Goal: Answer question/provide support: Answer question/provide support

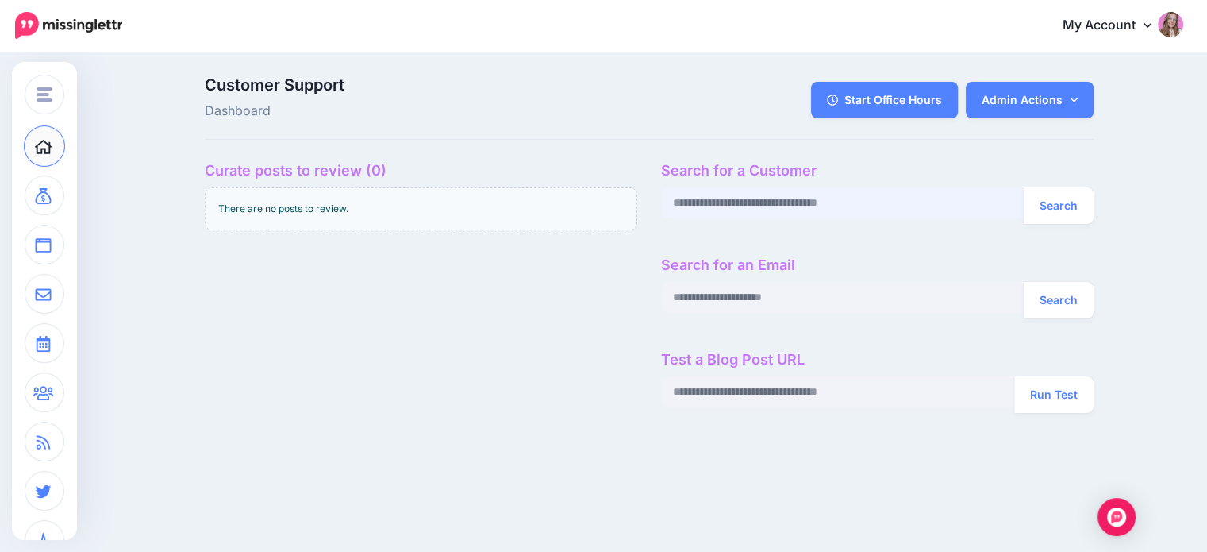
click at [698, 202] on input "text" at bounding box center [842, 202] width 363 height 31
click at [728, 203] on input "text" at bounding box center [842, 202] width 363 height 31
paste input "**********"
type input "**********"
click at [1051, 206] on button "Search" at bounding box center [1059, 205] width 70 height 37
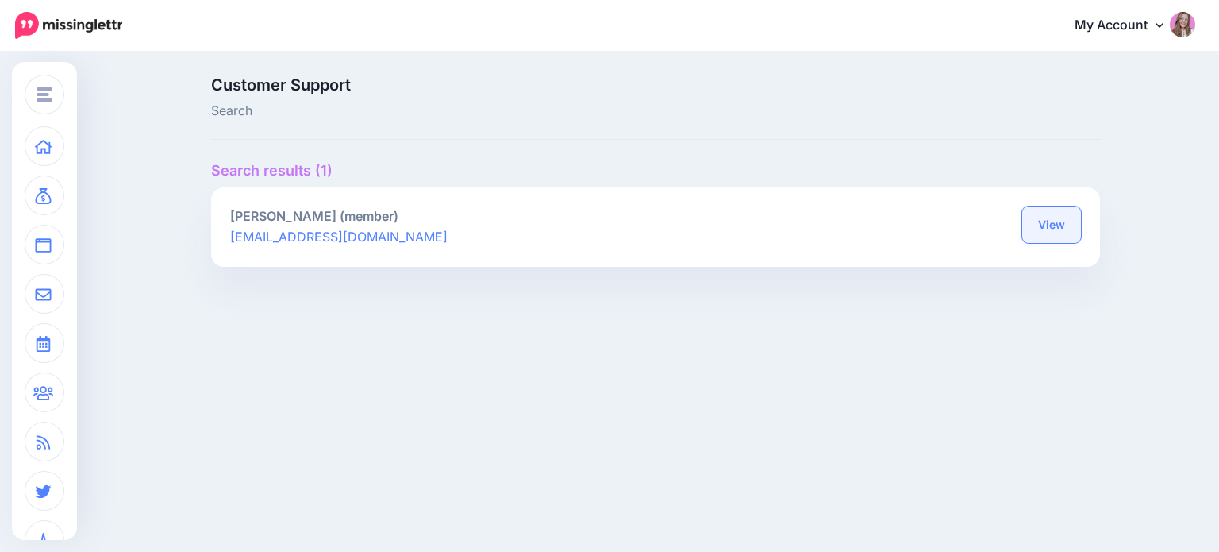
click at [1043, 217] on link "View" at bounding box center [1051, 224] width 59 height 37
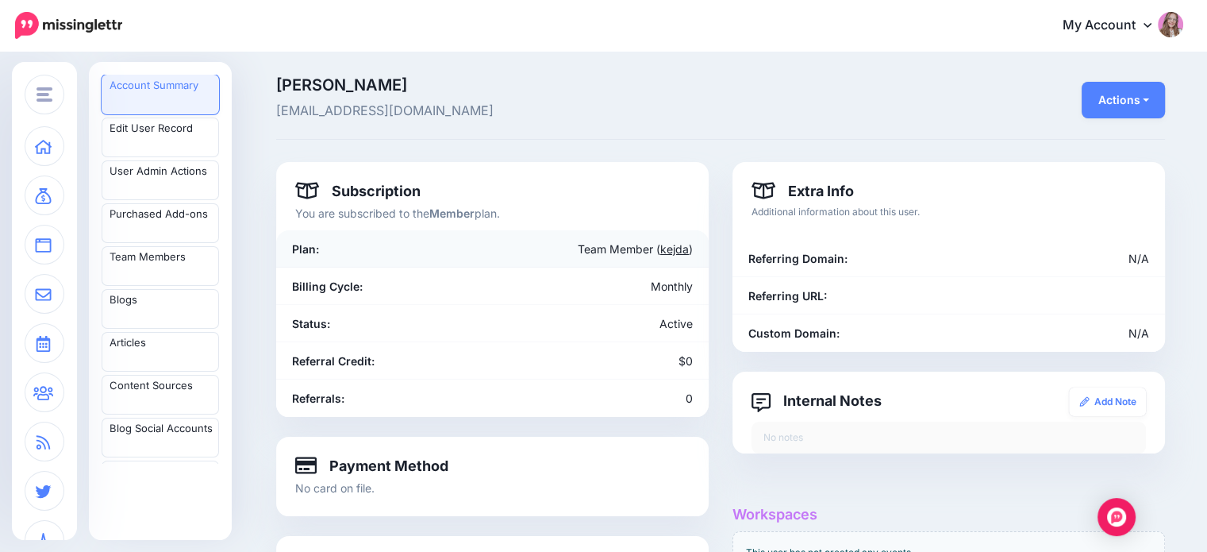
click at [679, 244] on link "kejda" at bounding box center [674, 248] width 29 height 13
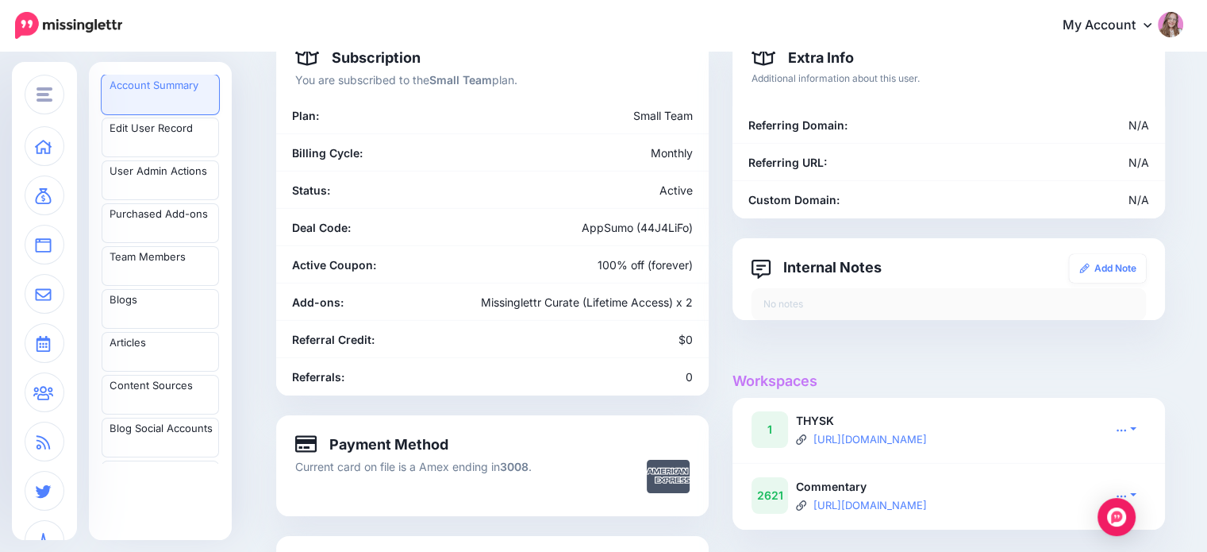
scroll to position [317, 0]
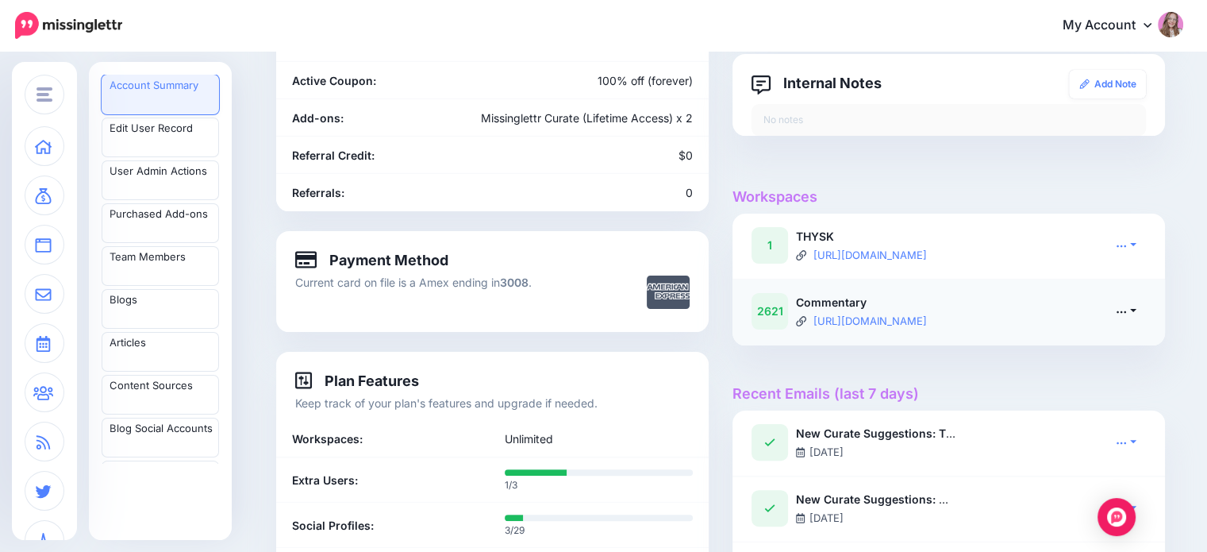
click at [1127, 313] on icon at bounding box center [1121, 311] width 11 height 11
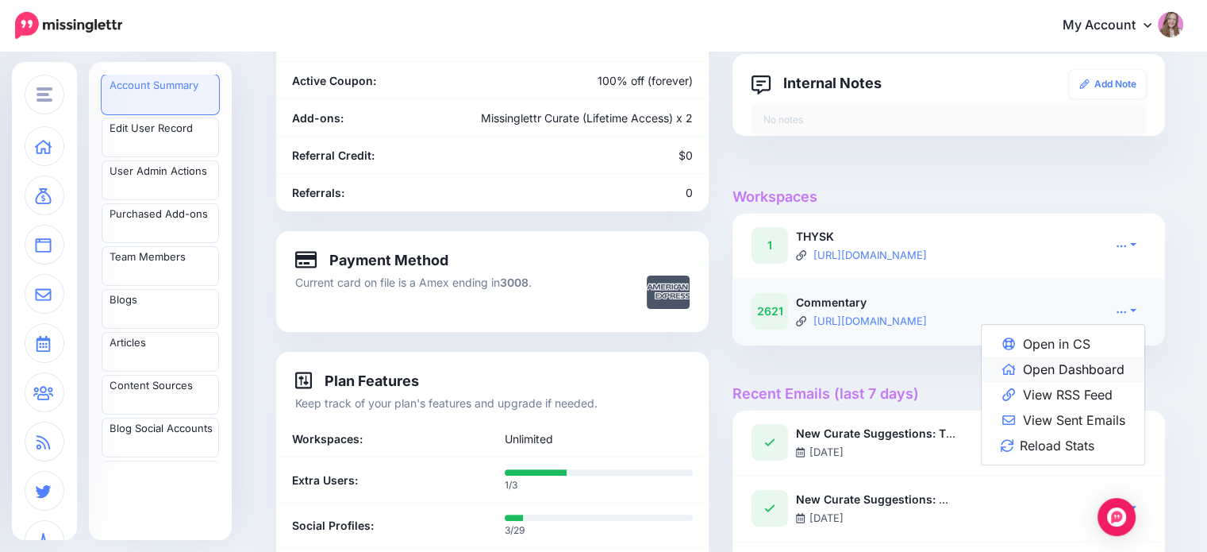
click at [1066, 372] on link "Open Dashboard" at bounding box center [1063, 368] width 163 height 25
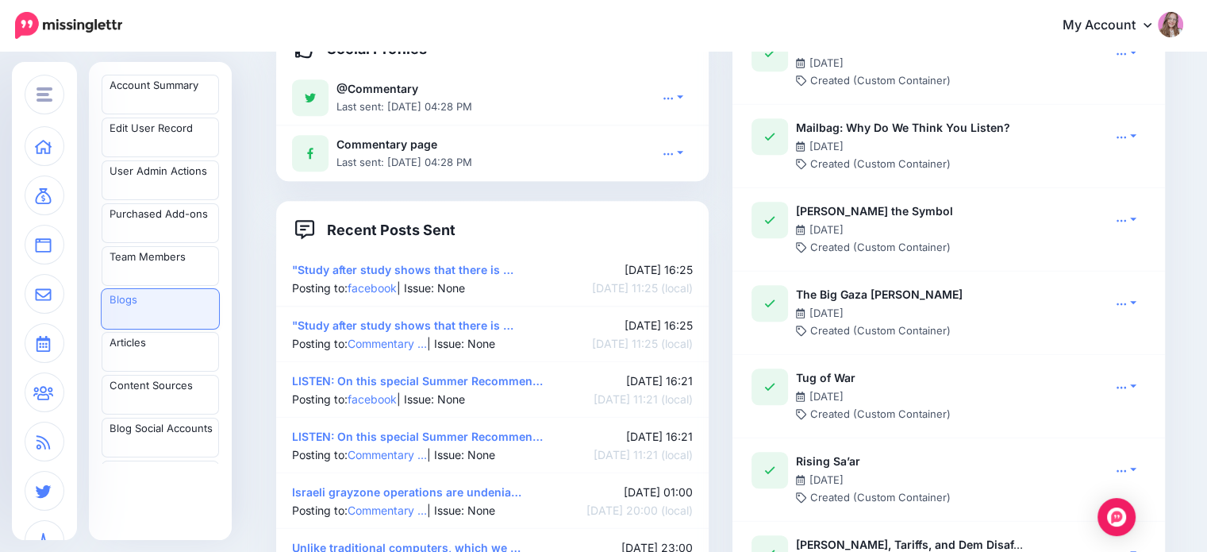
scroll to position [1190, 0]
click at [423, 325] on link ""Study after study shows that there is …" at bounding box center [402, 324] width 221 height 13
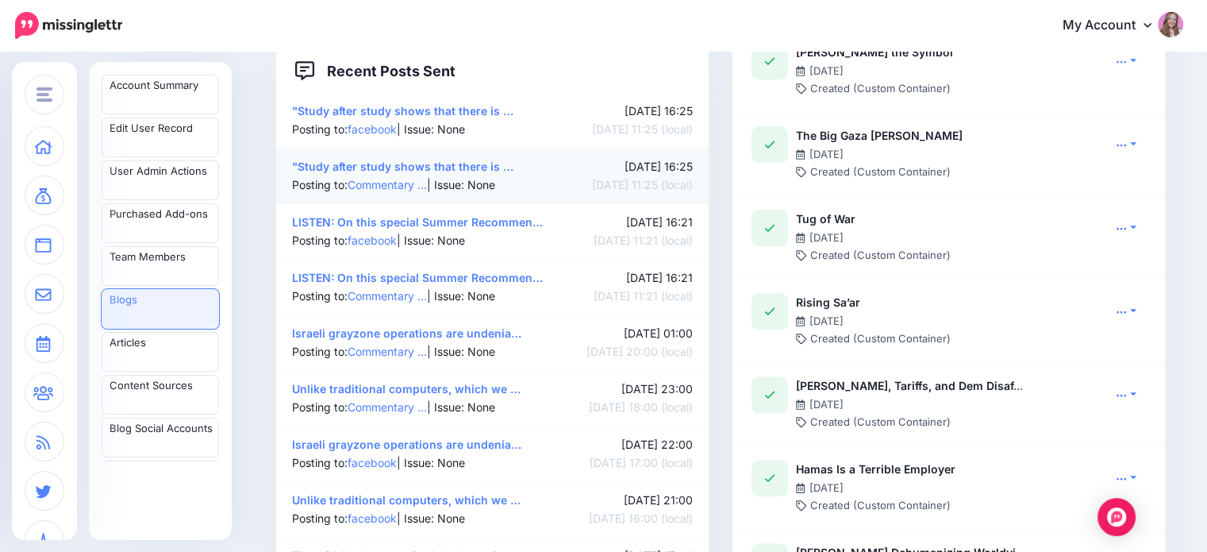
scroll to position [1111, 0]
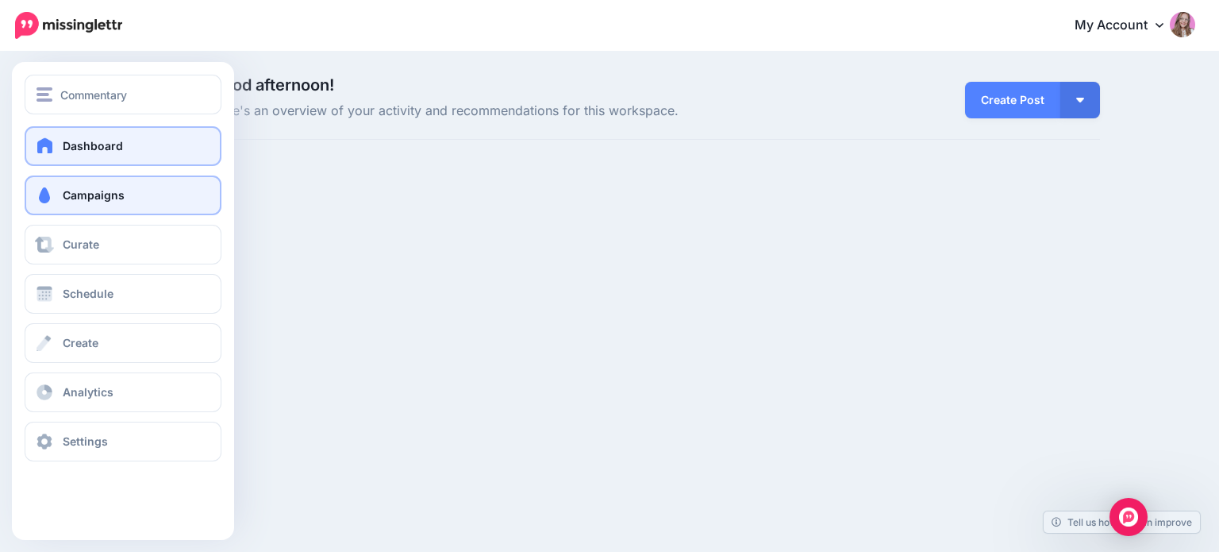
click at [64, 187] on link "Campaigns" at bounding box center [123, 195] width 197 height 40
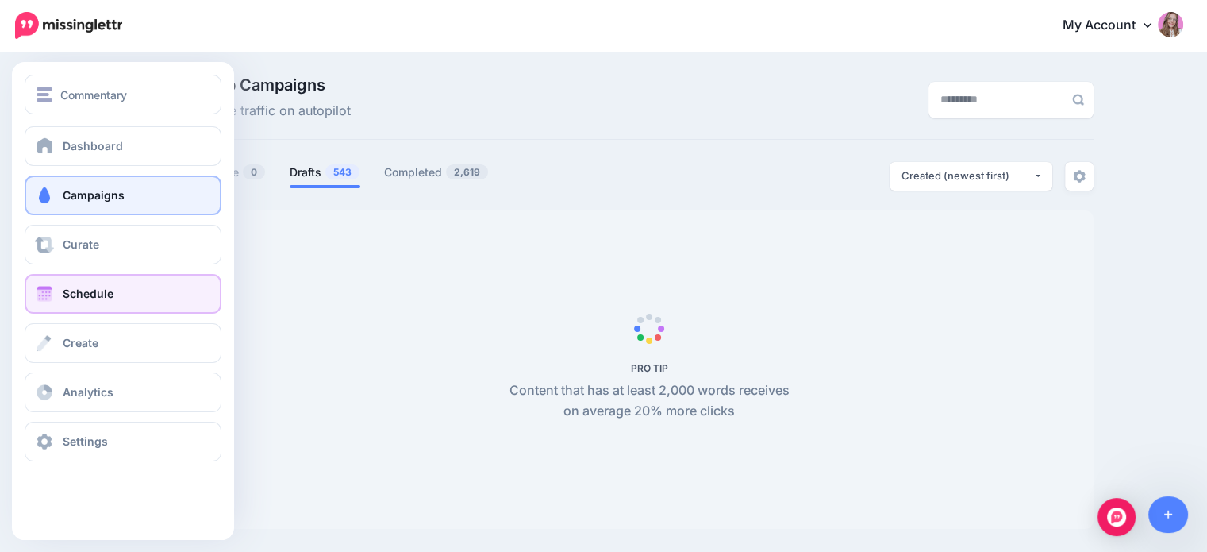
click at [71, 282] on link "Schedule" at bounding box center [123, 294] width 197 height 40
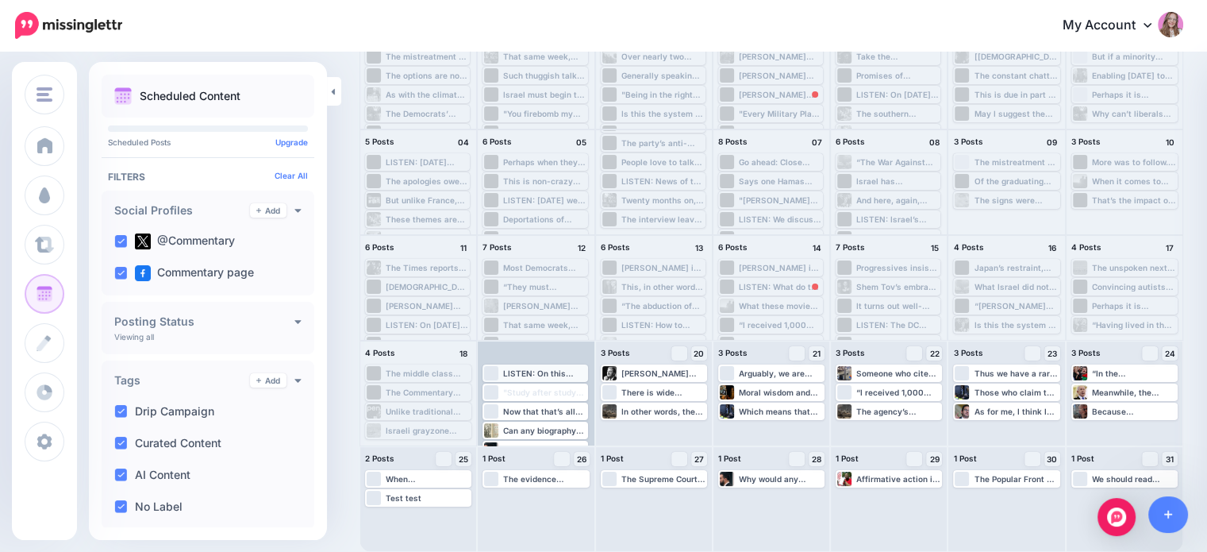
scroll to position [18, 0]
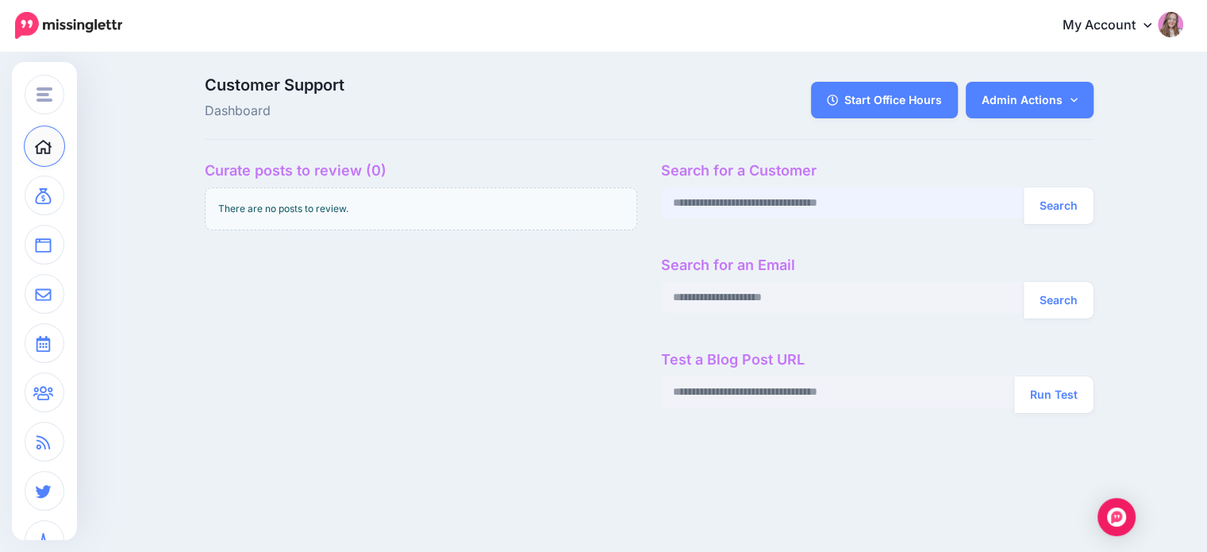
click at [719, 195] on input "text" at bounding box center [842, 202] width 363 height 31
paste input "**********"
type input "**********"
click at [1040, 212] on button "Search" at bounding box center [1059, 205] width 70 height 37
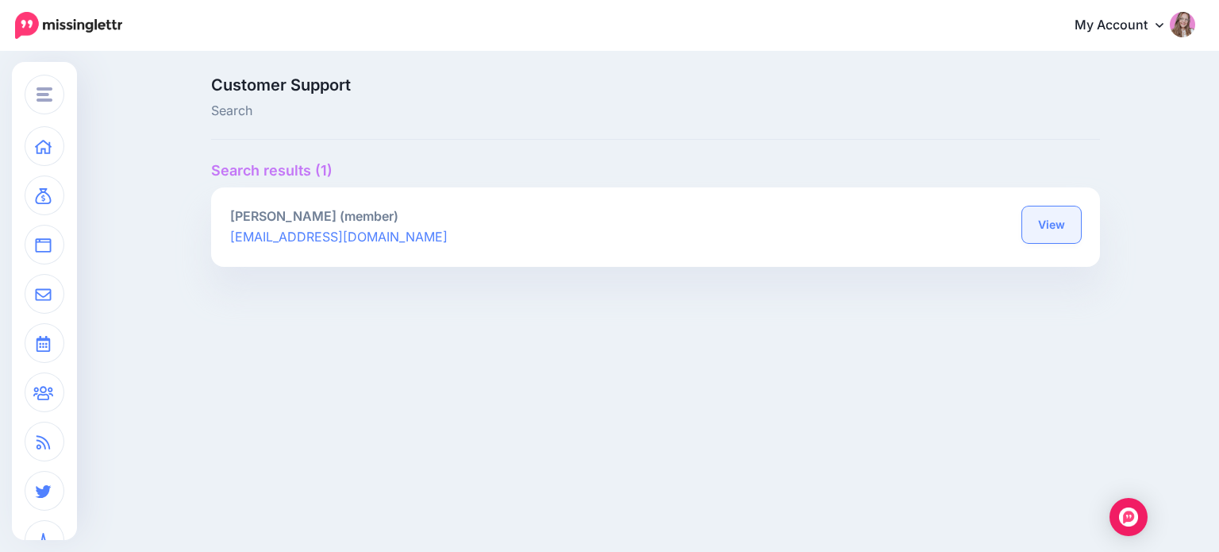
click at [1043, 219] on link "View" at bounding box center [1051, 224] width 59 height 37
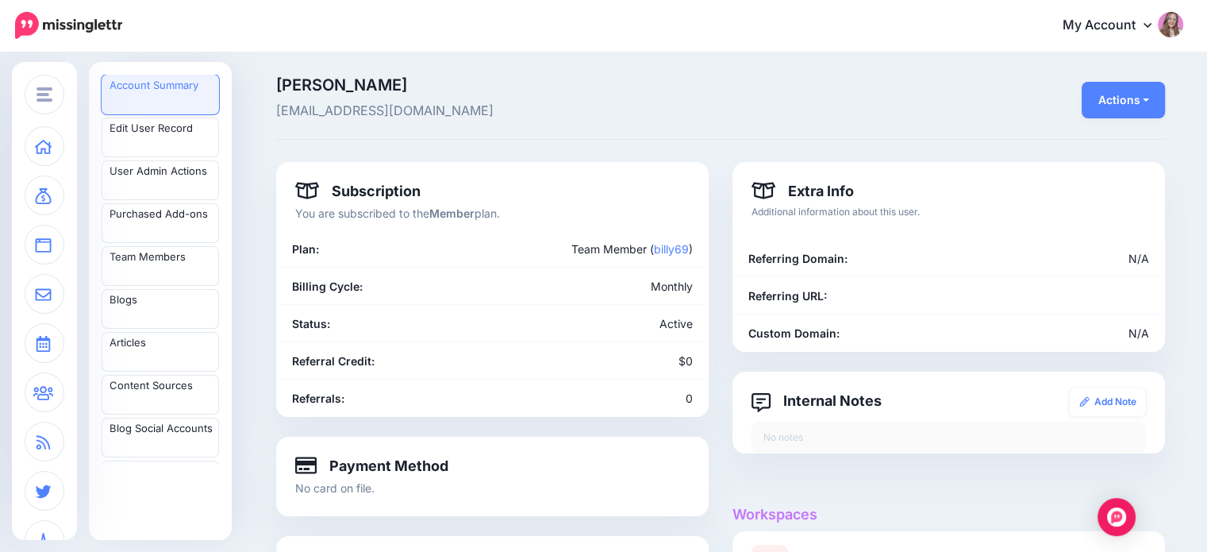
scroll to position [159, 0]
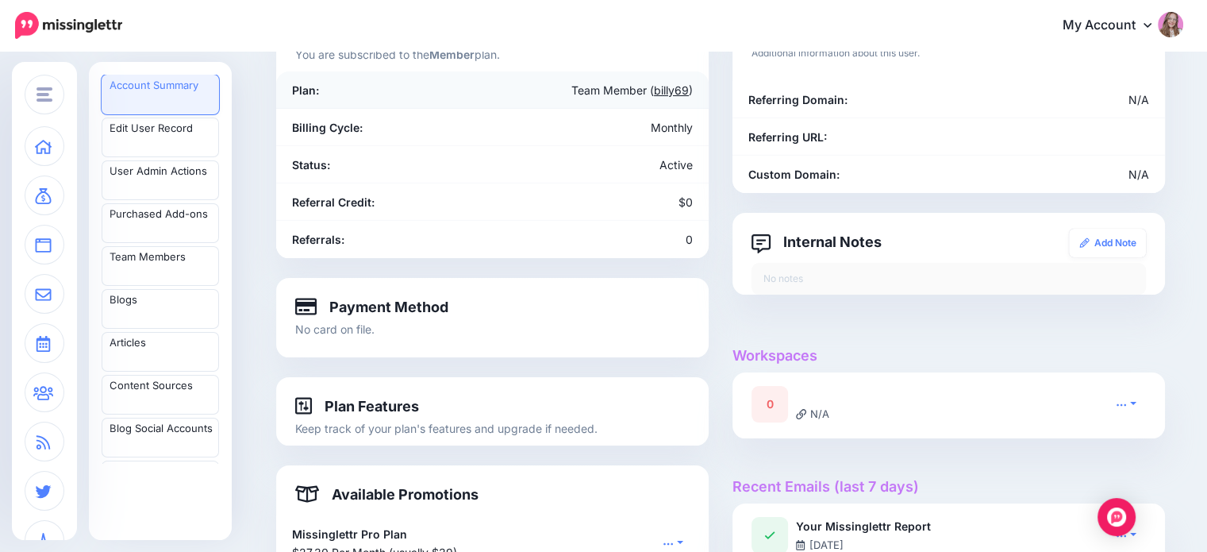
click at [689, 86] on link "billy69" at bounding box center [671, 89] width 35 height 13
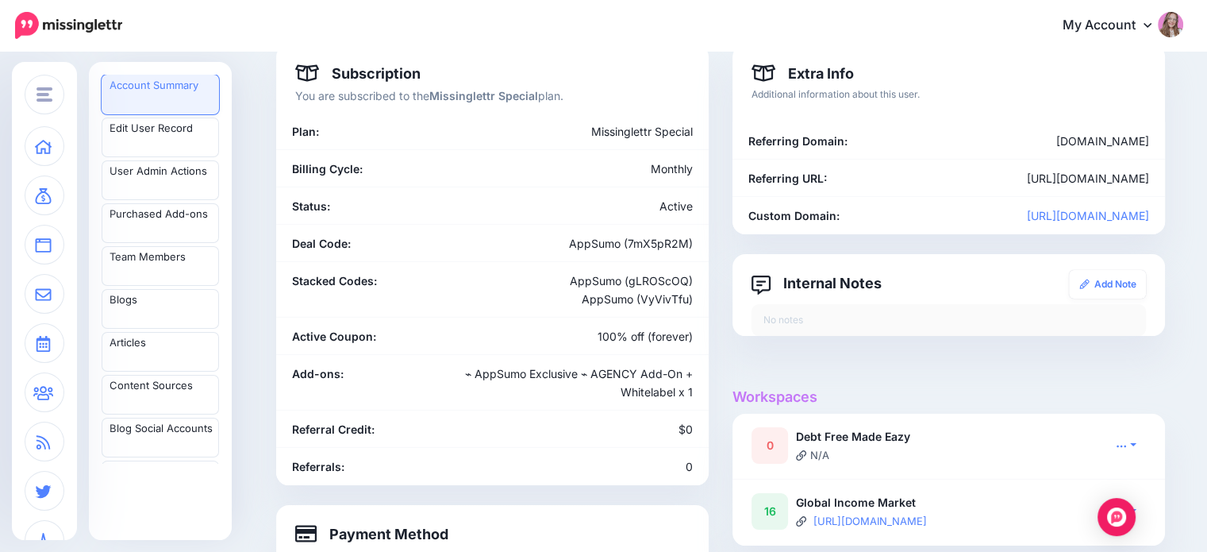
scroll to position [238, 0]
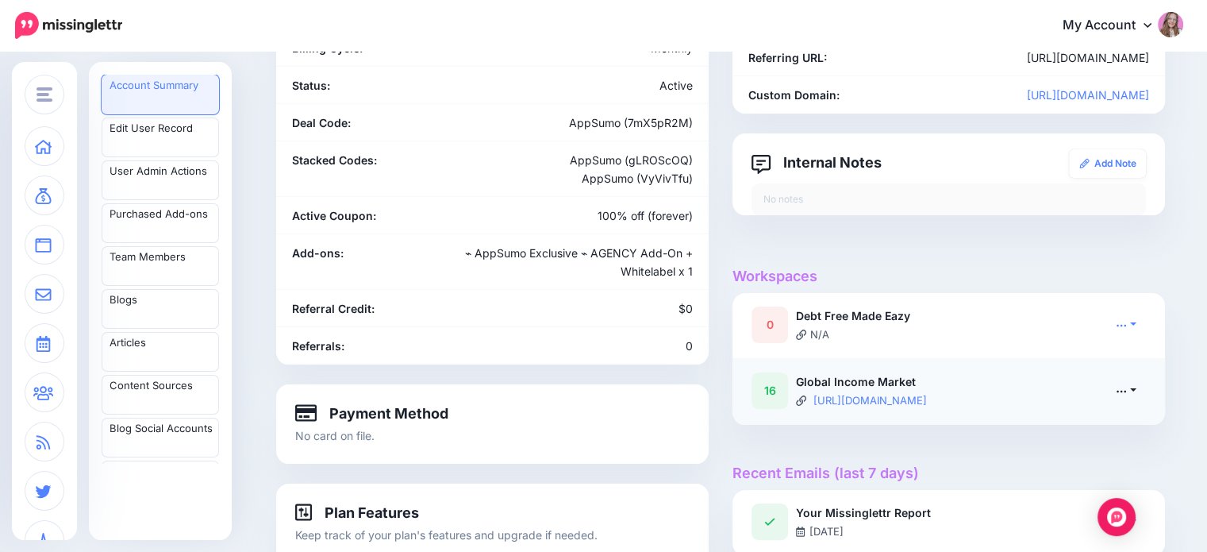
click at [1140, 379] on link at bounding box center [1126, 390] width 40 height 23
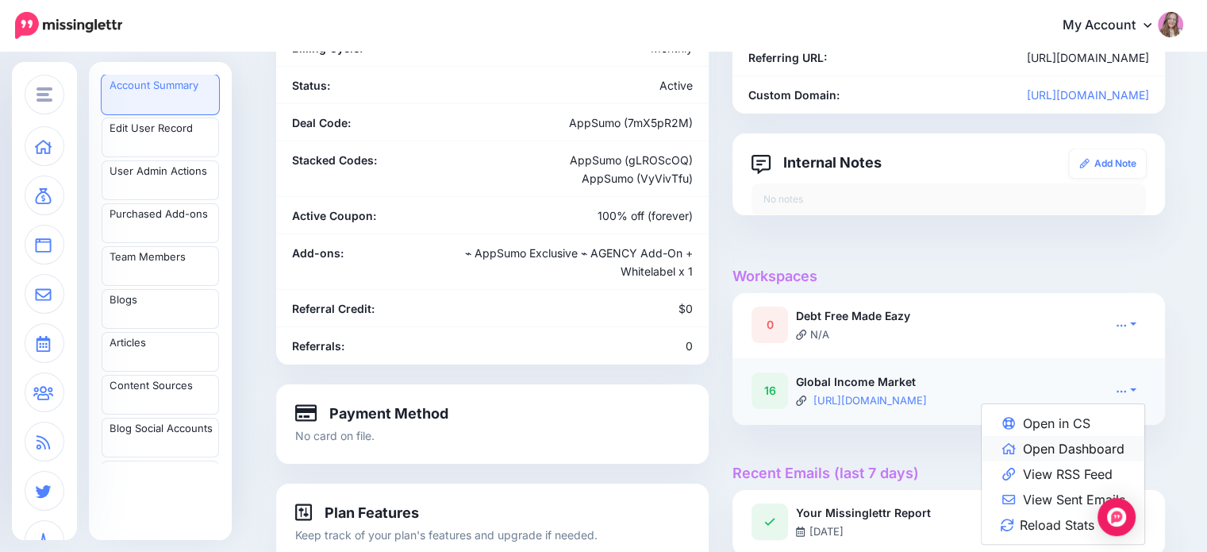
click at [1113, 440] on link "Open Dashboard" at bounding box center [1063, 448] width 163 height 25
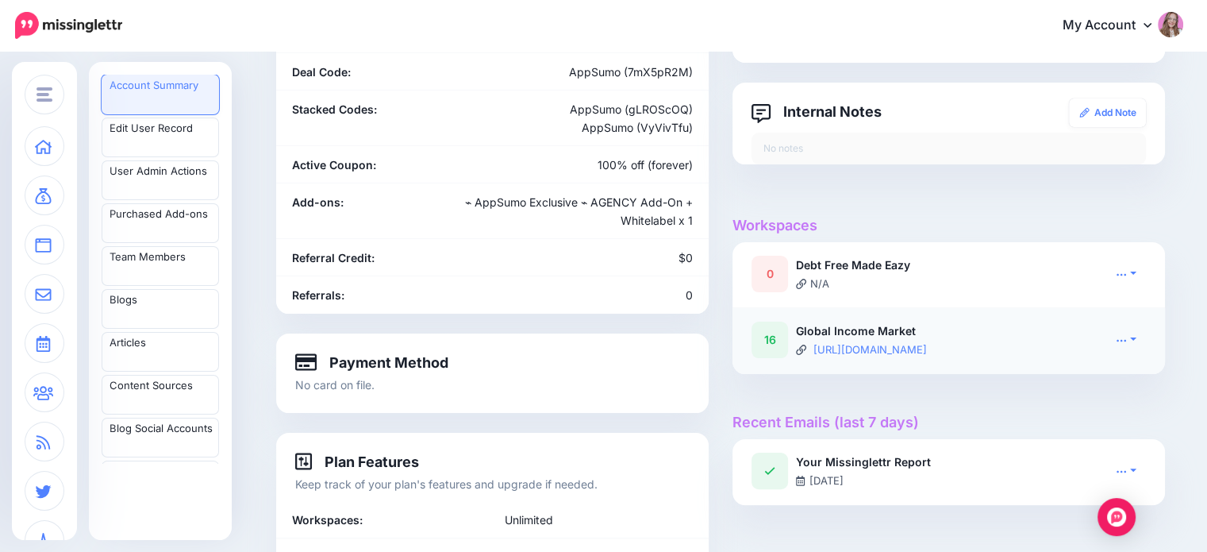
scroll to position [317, 0]
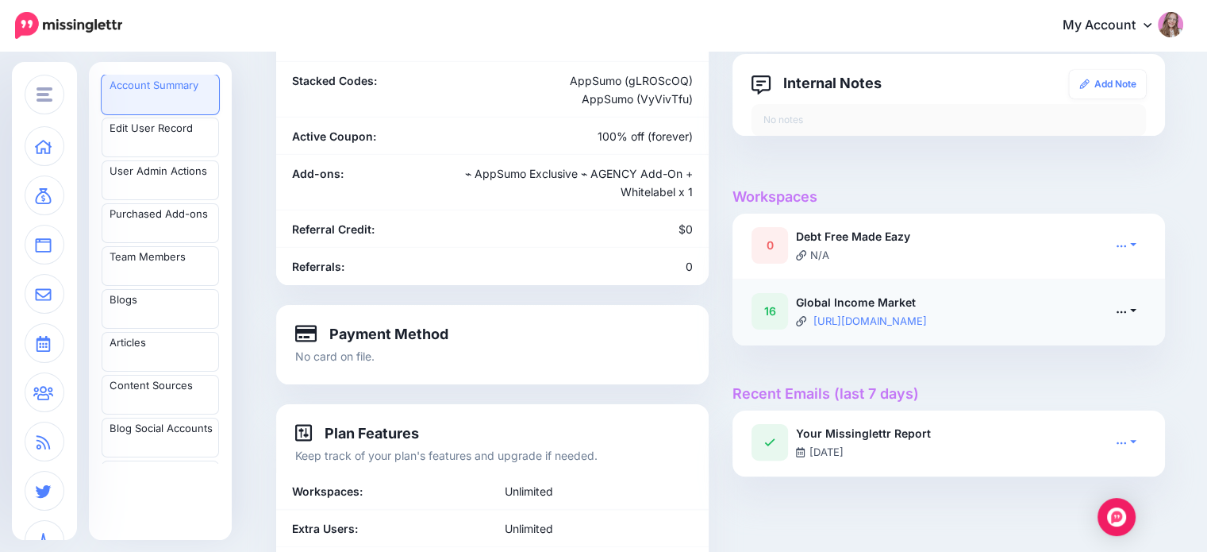
click at [1144, 313] on link at bounding box center [1126, 310] width 40 height 23
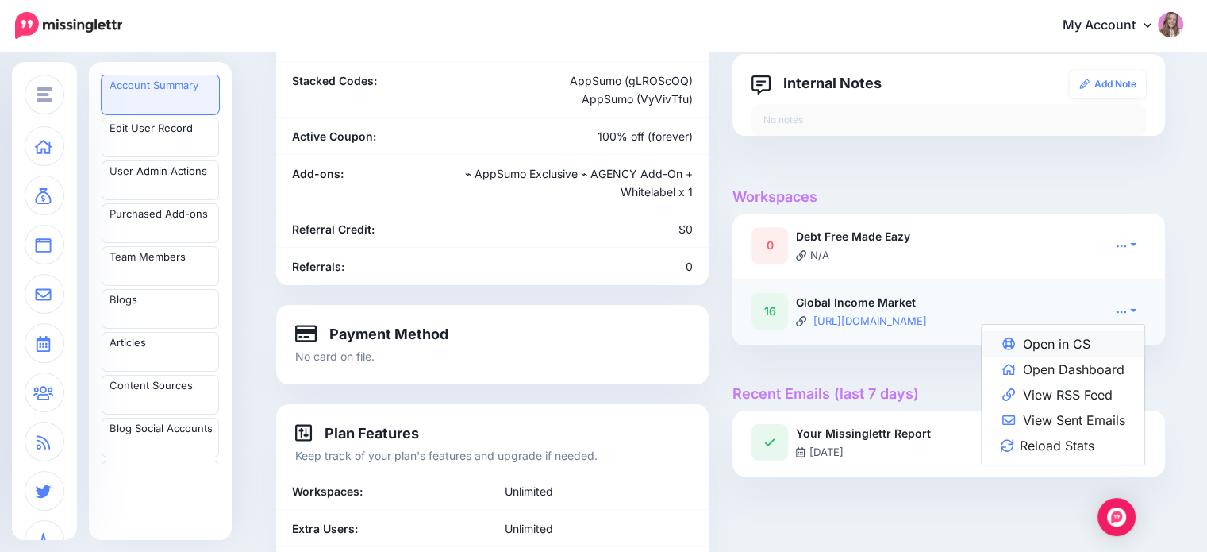
click at [1105, 340] on link "Open in CS" at bounding box center [1063, 343] width 163 height 25
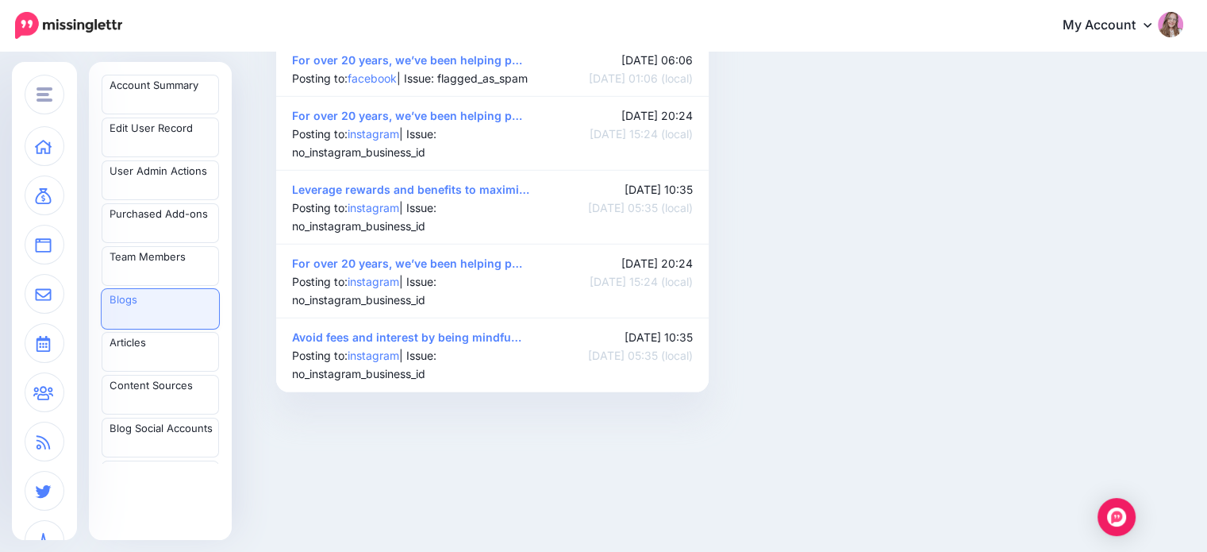
scroll to position [3513, 0]
click at [364, 183] on link "Leverage rewards and benefits to maximi…" at bounding box center [410, 189] width 237 height 13
